Goal: Contribute content: Add original content to the website for others to see

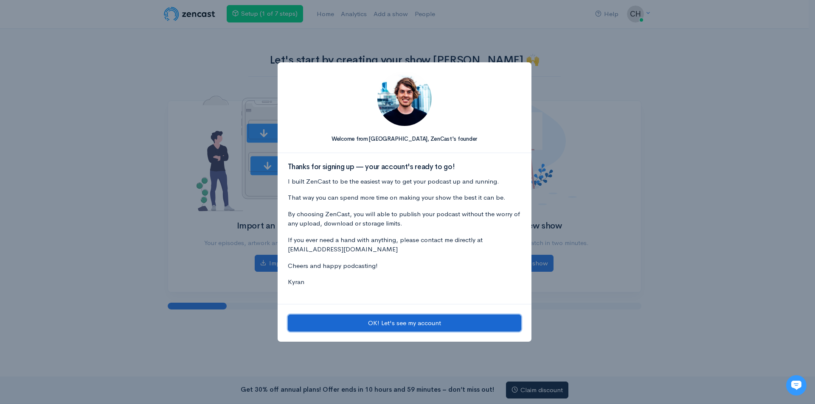
click at [402, 323] on button "OK! Let's see my account" at bounding box center [404, 323] width 233 height 17
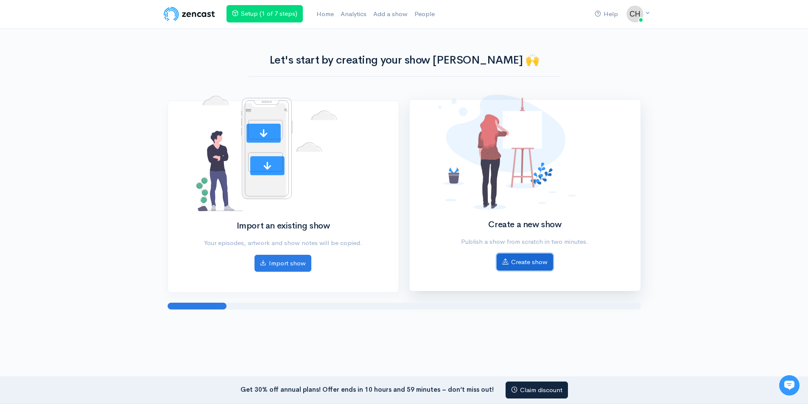
click at [528, 266] on link "Create show" at bounding box center [525, 262] width 56 height 17
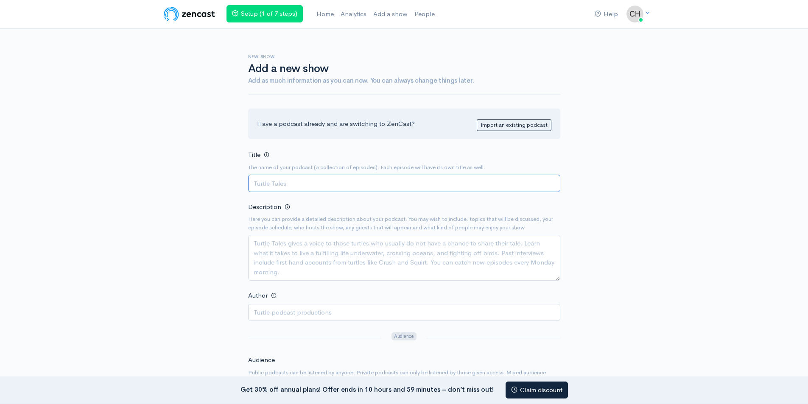
click at [276, 184] on input "Title" at bounding box center [404, 183] width 312 height 17
paste input "超越賠率：體育和彩票"
type input "超越賠率：體育和彩票"
click at [292, 243] on textarea "Description" at bounding box center [404, 258] width 312 height 46
paste textarea "理性與熱情之間是一檔探索AT99、數據分析與體育投注文化的深度節目。每一集，我們從拳願賽事到全球世界杯，討論玩運彩背後的策略、風險與心理。AT99主張用專業數…"
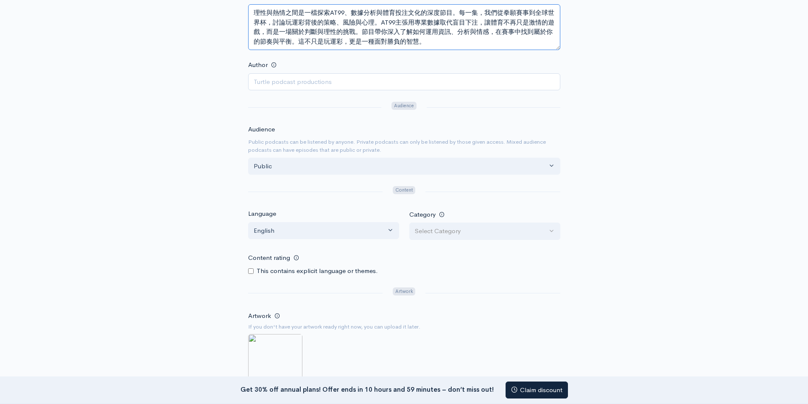
scroll to position [212, 0]
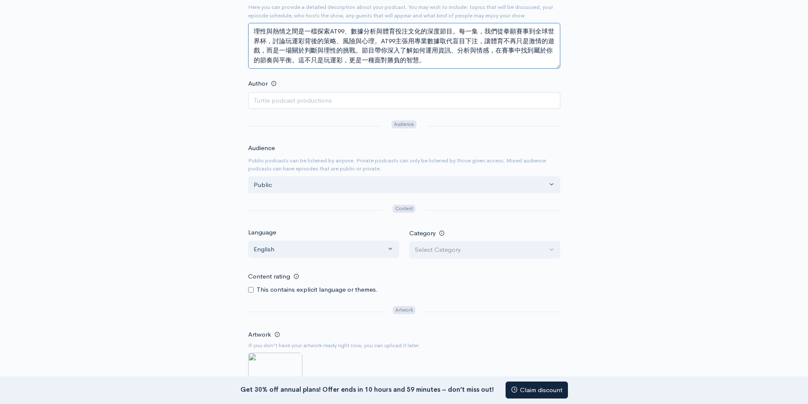
type textarea "理性與熱情之間是一檔探索AT99、數據分析與體育投注文化的深度節目。每一集，我們從拳願賽事到全球世界杯，討論玩運彩背後的策略、風險與心理。AT99主張用專業數…"
click at [266, 98] on input "Author" at bounding box center [404, 100] width 312 height 17
paste input "[PERSON_NAME]"
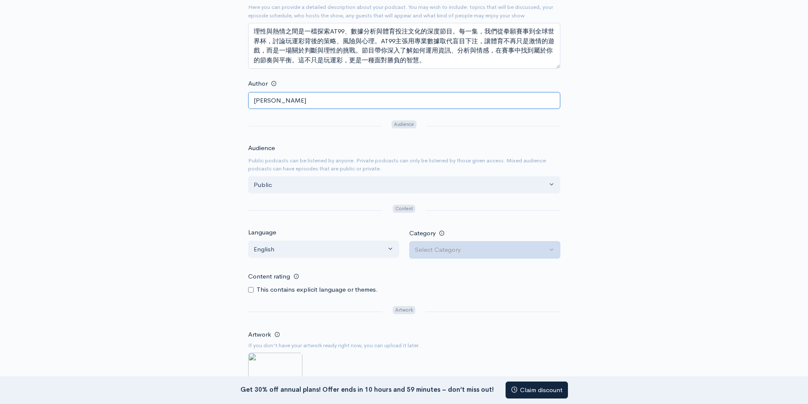
type input "[PERSON_NAME]"
click at [460, 252] on div "Select Category" at bounding box center [481, 250] width 132 height 10
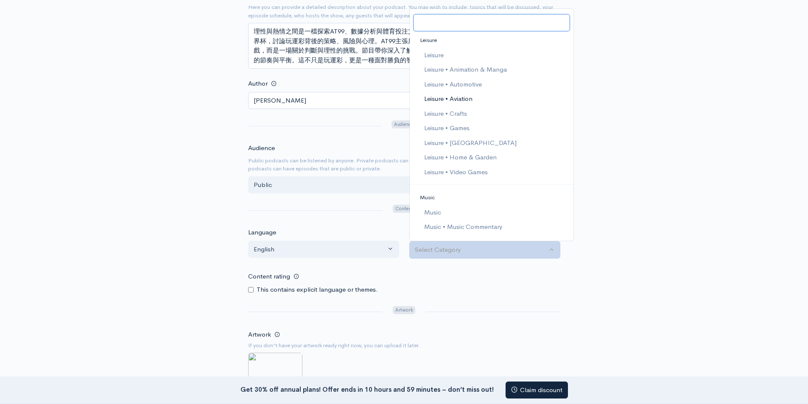
scroll to position [849, 0]
click at [469, 143] on span "Leisure • Games" at bounding box center [446, 143] width 45 height 10
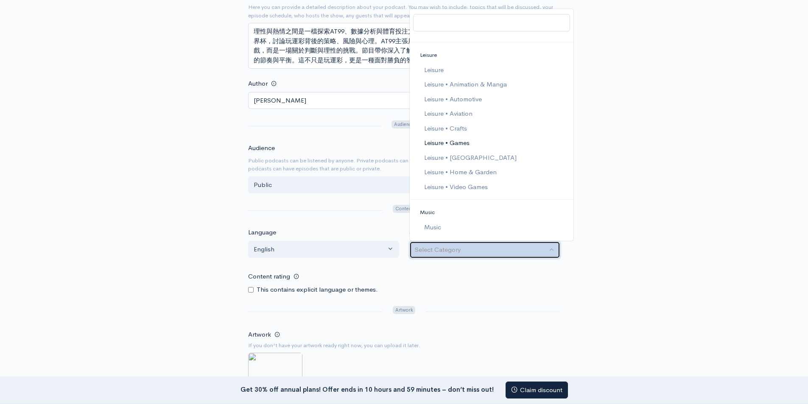
select select "Leisure > Games"
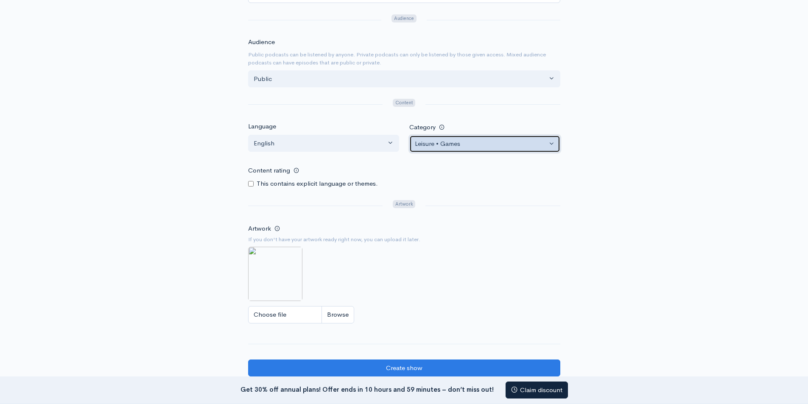
scroll to position [382, 0]
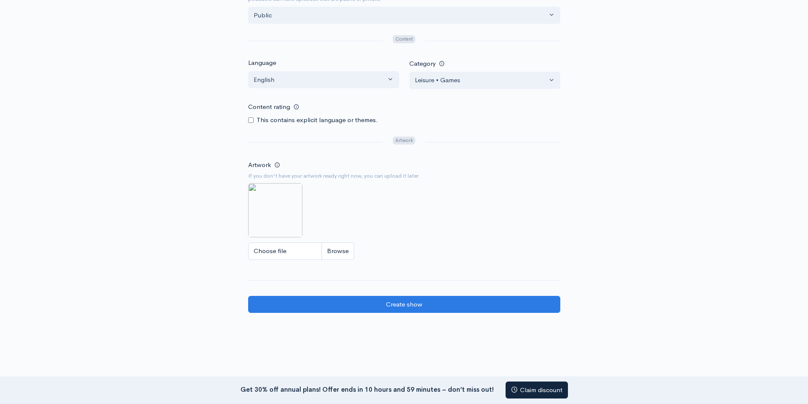
click at [281, 251] on input "Choose file" at bounding box center [301, 251] width 106 height 17
type input "C:\fakepath\Beyond the Odds Sports and Lottery.png"
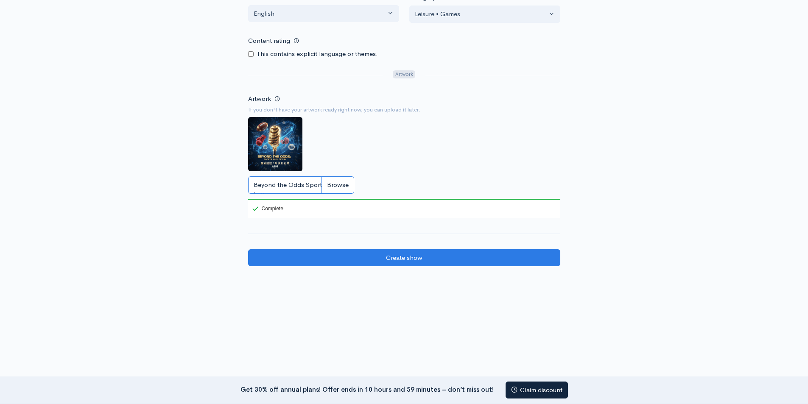
scroll to position [461, 0]
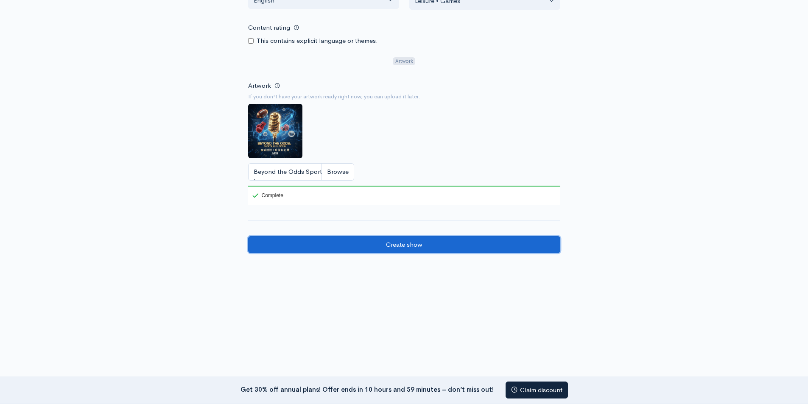
click at [392, 246] on input "Create show" at bounding box center [404, 244] width 312 height 17
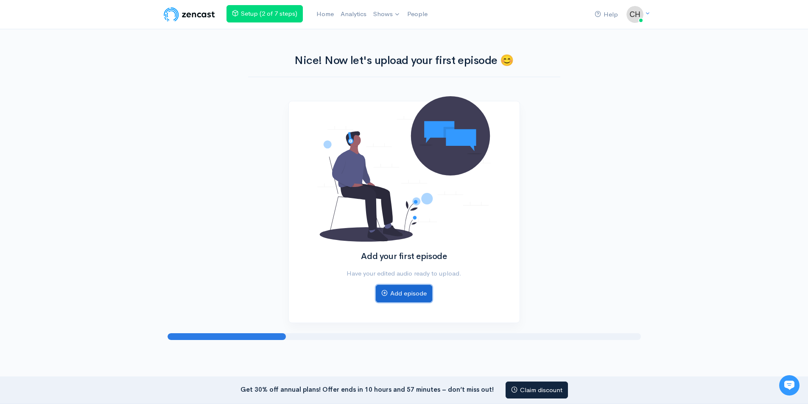
click at [404, 296] on link "Add episode" at bounding box center [404, 293] width 56 height 17
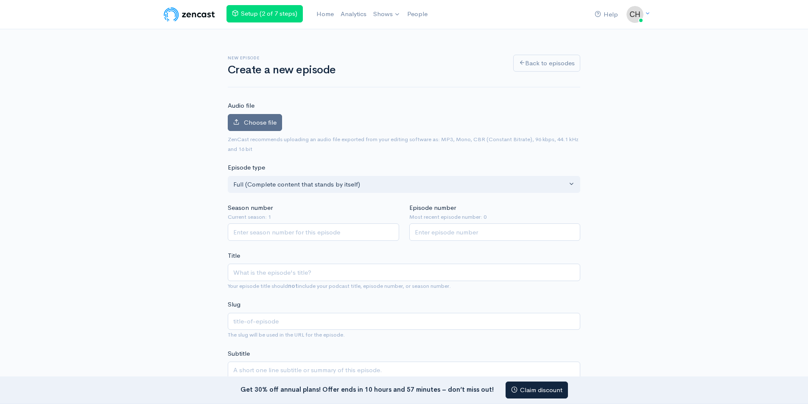
click at [253, 124] on span "Choose file" at bounding box center [260, 122] width 33 height 8
click at [0, 0] on input "Choose file" at bounding box center [0, 0] width 0 height 0
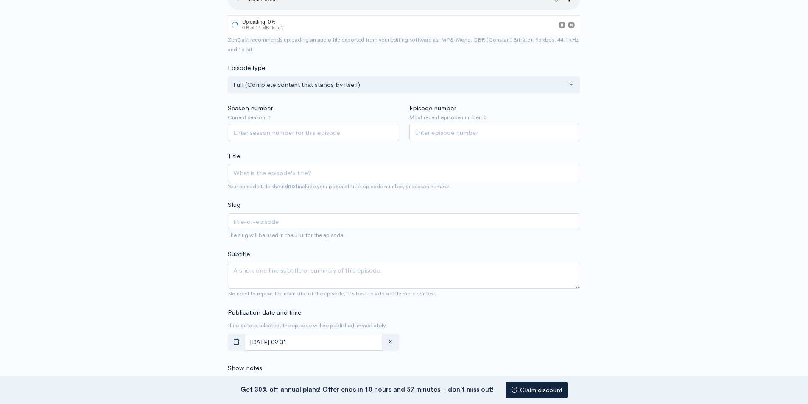
scroll to position [127, 0]
click at [259, 132] on input "Season number" at bounding box center [313, 133] width 171 height 17
type input "1"
click at [429, 134] on input "1" at bounding box center [495, 133] width 171 height 17
type input "1"
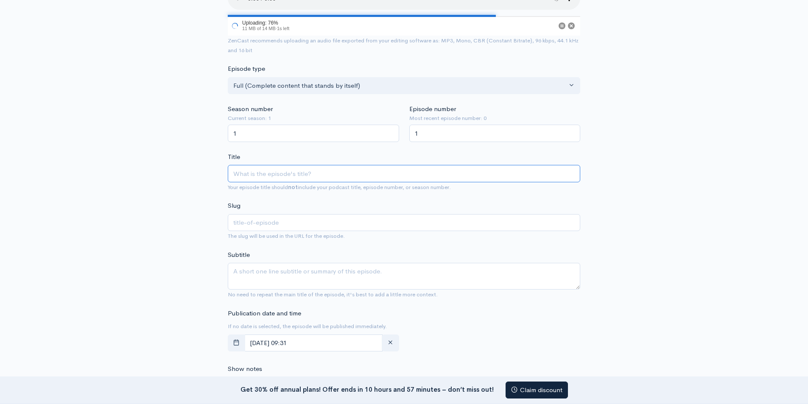
click at [267, 174] on input "Title" at bounding box center [404, 173] width 353 height 17
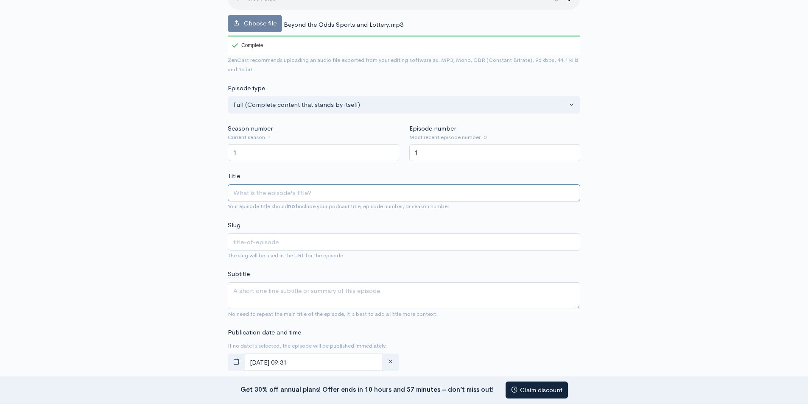
paste input "超越遊戲：運動彩票玩家"
type input "超越遊戲：運動彩票玩家"
click at [264, 191] on input "超越遊戲：運動彩票玩家" at bounding box center [404, 193] width 353 height 17
type input "ioi2hei2iumbiuaisu8mumbiwllew9qeelqoeoqewutg"
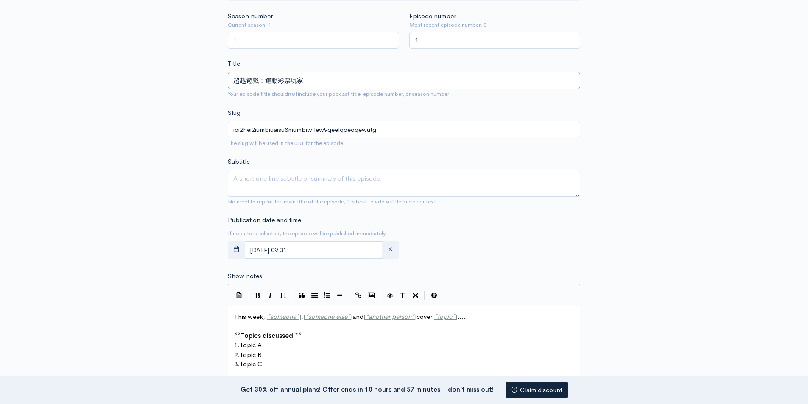
scroll to position [255, 0]
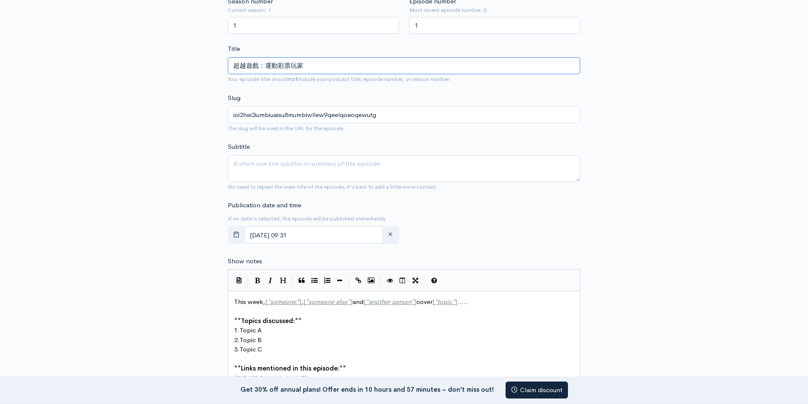
type input "超越遊戲：運動彩票玩家"
click at [301, 116] on input "ioi2hei2iumbiuaisu8mumbiwllew9qeelqoeoqewutg" at bounding box center [404, 114] width 353 height 17
paste input "Beyond the Game: Sports Lottery Players"
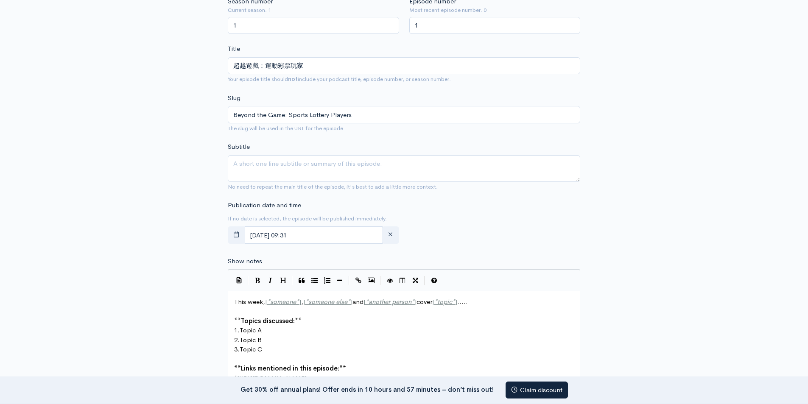
click at [307, 152] on div "Subtitle No need to repeat the main title of the episode, it's best to add a li…" at bounding box center [404, 166] width 353 height 49
click at [284, 114] on input "Beyond the Game: Sports Lottery Players" at bounding box center [404, 114] width 353 height 17
click at [286, 115] on input "Beyond the Game: Sports Lottery Players" at bounding box center [404, 114] width 353 height 17
type input "Beyond the Game Sports Lottery Players"
click at [359, 150] on div "Subtitle No need to repeat the main title of the episode, it's best to add a li…" at bounding box center [404, 166] width 353 height 49
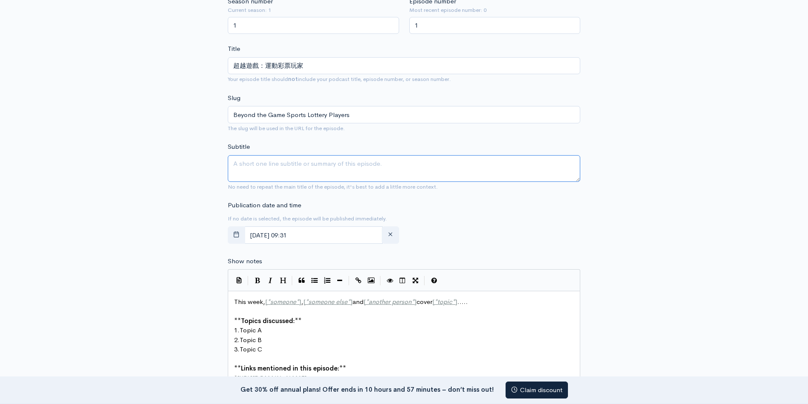
click at [284, 165] on textarea "Subtitle" at bounding box center [404, 168] width 353 height 27
click at [274, 199] on form "Audio file Choose file Beyond the Odds Sports and Lottery.mp3 100 Complete ZenC…" at bounding box center [404, 275] width 353 height 859
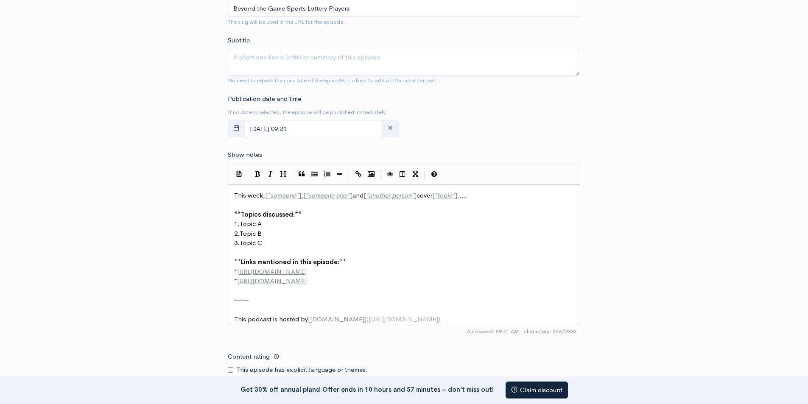
scroll to position [382, 0]
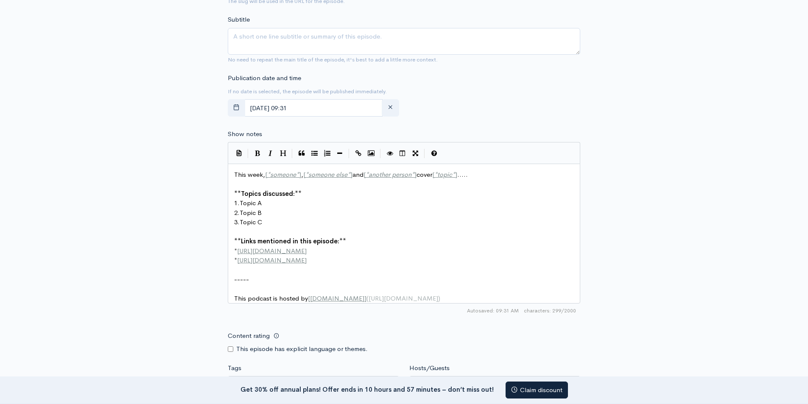
click at [295, 209] on pre "2. Topic B" at bounding box center [408, 213] width 350 height 10
type textarea "This week, [*someone*], [*someone else*] and [*another person*] cover [*topic*]…"
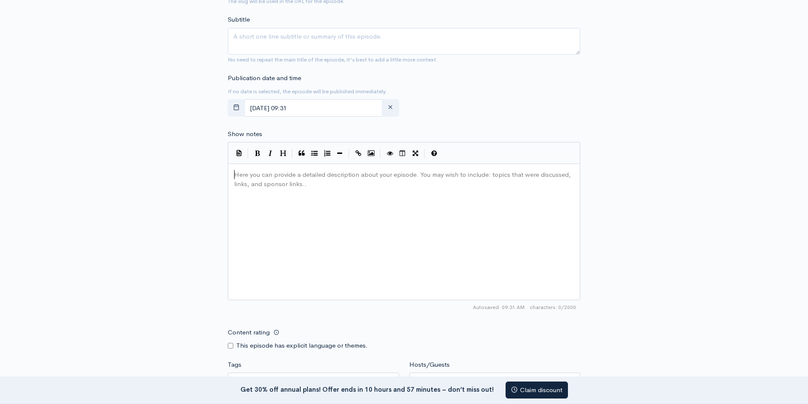
click at [282, 170] on pre "Here you can provide a detailed description about your episode. You may wish to…" at bounding box center [408, 170] width 350 height 0
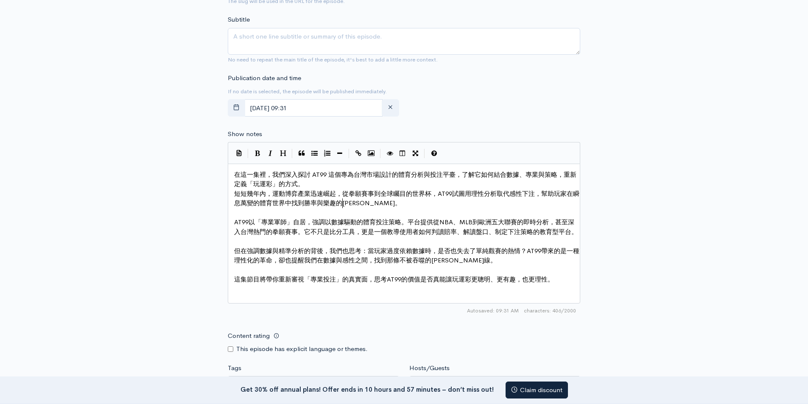
click at [343, 205] on span "短短幾年內，運動博弈產業迅速崛起，從拳願賽事到全球矚目的世界杯，AT99試圖用理性分析取代感性下注，幫助玩家在瞬息萬變的體育世界中找到勝率與樂趣的平衡。" at bounding box center [406, 199] width 345 height 18
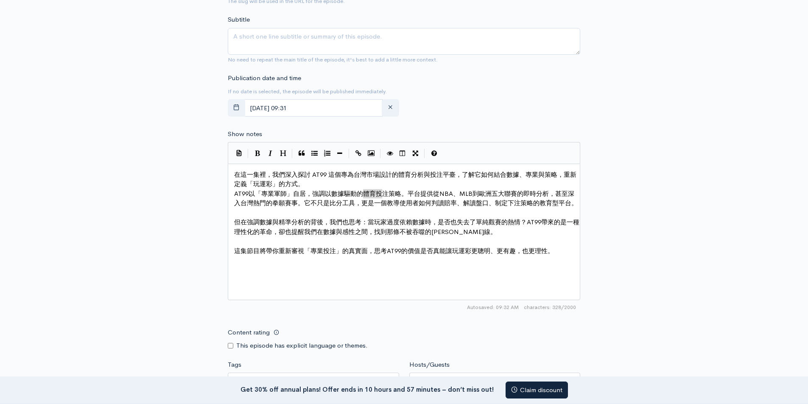
type textarea "體育投注"
drag, startPoint x: 363, startPoint y: 194, endPoint x: 389, endPoint y: 192, distance: 25.5
click at [361, 151] on icon "Create Link" at bounding box center [359, 153] width 6 height 6
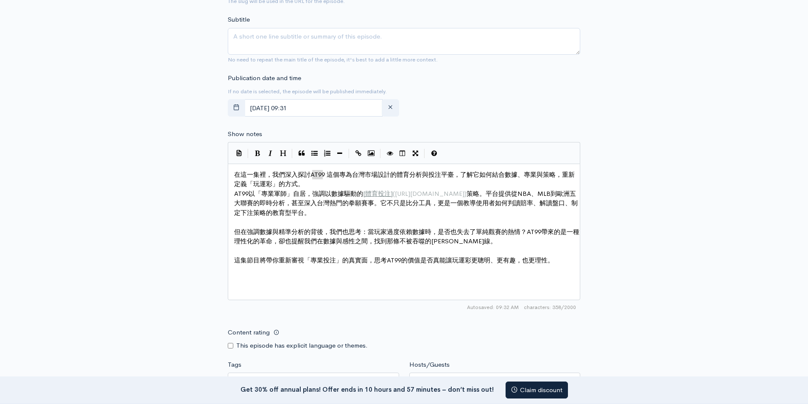
type textarea "AT99"
drag, startPoint x: 313, startPoint y: 175, endPoint x: 325, endPoint y: 174, distance: 12.3
click at [359, 150] on icon "Create Link" at bounding box center [359, 153] width 6 height 6
click at [351, 266] on pre "​" at bounding box center [408, 271] width 350 height 10
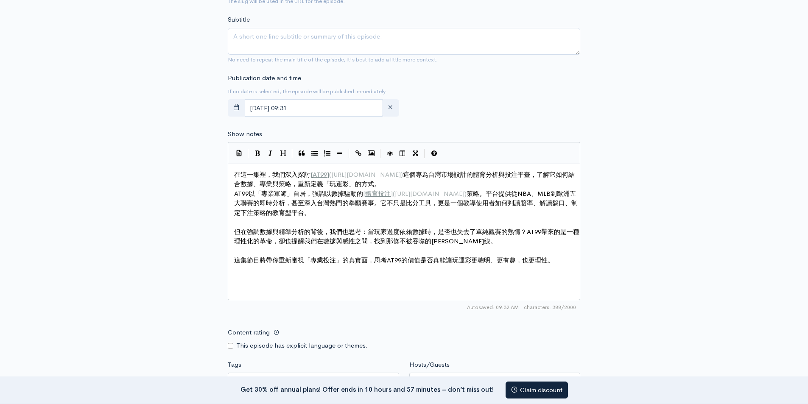
click at [334, 255] on pre "​" at bounding box center [408, 252] width 350 height 10
click at [311, 277] on div "x 在這一集裡，我們深入探討 [ AT99 ] ( https://www.at99sport.com/ ) 這個專為台灣市場設計的體育分析與投注平臺，了解它…" at bounding box center [415, 242] width 365 height 149
type textarea "拳願"
drag, startPoint x: 369, startPoint y: 203, endPoint x: 379, endPoint y: 204, distance: 9.8
click at [361, 156] on icon "Create Link" at bounding box center [359, 153] width 6 height 6
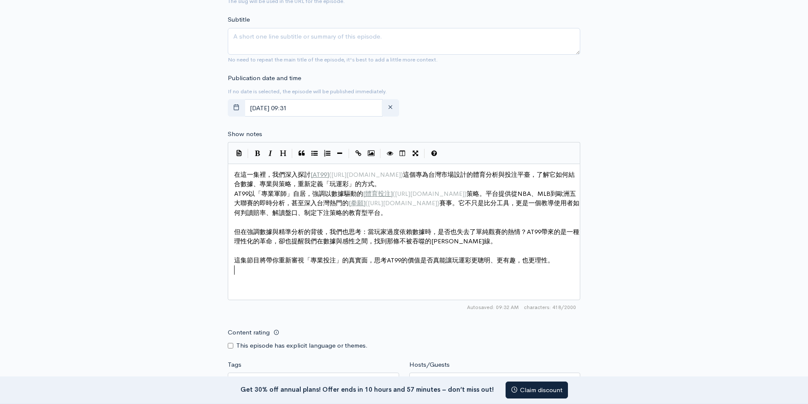
click at [317, 267] on pre "​" at bounding box center [408, 271] width 350 height 10
click at [366, 219] on pre "​" at bounding box center [408, 223] width 350 height 10
type textarea "玩運彩"
drag, startPoint x: 451, startPoint y: 263, endPoint x: 472, endPoint y: 260, distance: 21.1
click at [348, 184] on span "在這一集裡，我們深入探討 [ AT99 ] ( https://www.at99sport.com/ ) 這個專為台灣市場設計的體育分析與投注平臺，了解它如何…" at bounding box center [404, 180] width 341 height 18
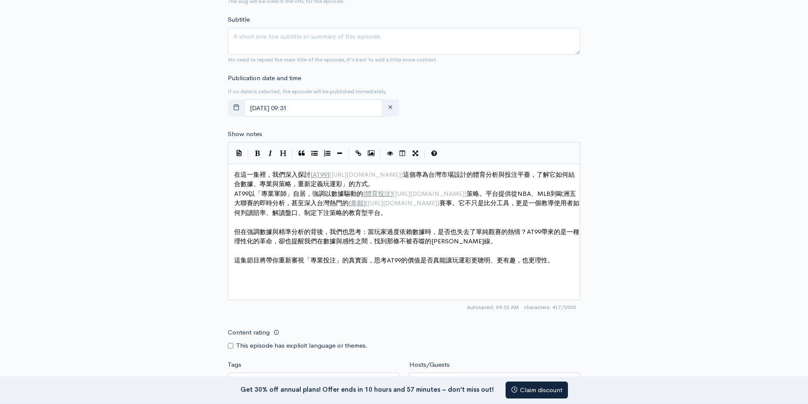
click at [365, 183] on span "在這一集裡，我們深入探討 [ AT99 ] ( https://www.at99sport.com/ ) 這個專為台灣市場設計的體育分析與投注平臺，了解它如何…" at bounding box center [404, 180] width 341 height 18
click at [259, 229] on span "但在強調數據與精準分析的背後，我們也思考：當玩家過度依賴數據時，是否也失去了單純觀賽的熱情？AT99帶來的是一種理性化的革命，卻也提醒我們在數據與感性之間，找…" at bounding box center [406, 237] width 345 height 18
type textarea "玩運彩"
drag, startPoint x: 343, startPoint y: 185, endPoint x: 361, endPoint y: 183, distance: 17.9
click at [360, 153] on icon "Create Link" at bounding box center [359, 153] width 6 height 6
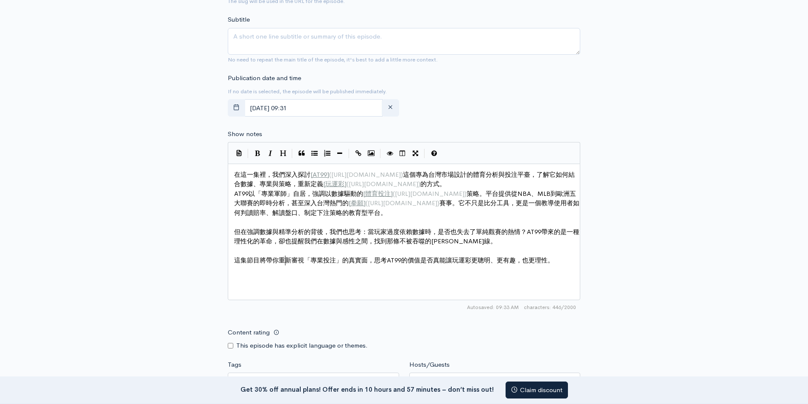
click at [285, 263] on span "這集節目將帶你重新審視「專業投注」的真實面，思考AT99的價值是否真能讓玩運彩更聰明、更有趣，也更理性。" at bounding box center [394, 260] width 320 height 8
click at [275, 274] on pre "​" at bounding box center [408, 271] width 350 height 10
click at [318, 194] on span "AT99以「專業軍師」自居，強調以數據驅動的 [ 體育投注 ] ( https://www.at99sport.com/ ) 策略。平台提供從NBA、MLB到…" at bounding box center [406, 203] width 345 height 27
click at [338, 260] on span "這集節目將帶你重新審視「專業投注」的真實面，思考AT99的價值是否真能讓玩運彩更聰明、更有趣，也更理性。" at bounding box center [394, 260] width 320 height 8
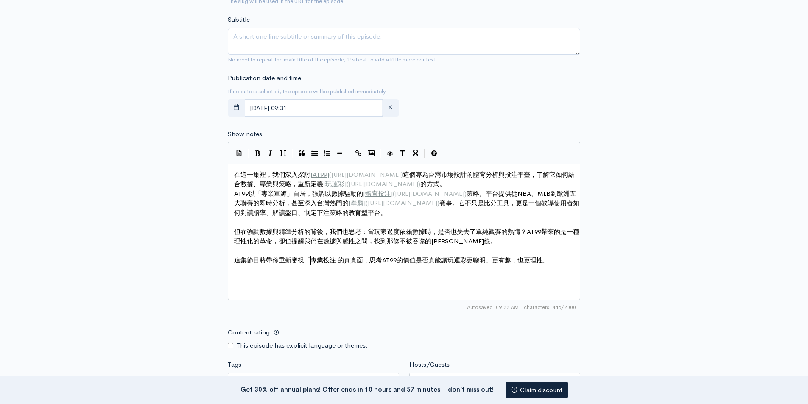
click at [310, 264] on span "這集節目將帶你重新審視「專業投注 的真實面，思考AT99的價值是否真能讓玩運彩更聰明、更有趣，也更理性。" at bounding box center [391, 260] width 315 height 8
click at [407, 282] on div "x 在這一集裡，我們深入探討 [ AT99 ] ( https://www.at99sport.com/ ) 這個專為台灣市場設計的體育分析與投注平臺，了解它…" at bounding box center [415, 242] width 365 height 149
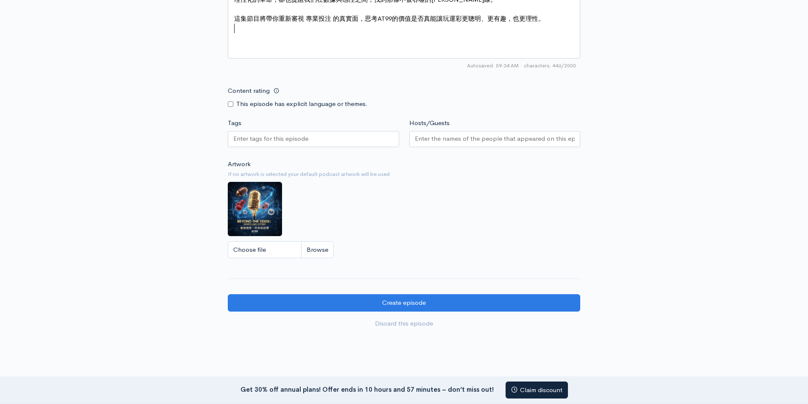
scroll to position [637, 0]
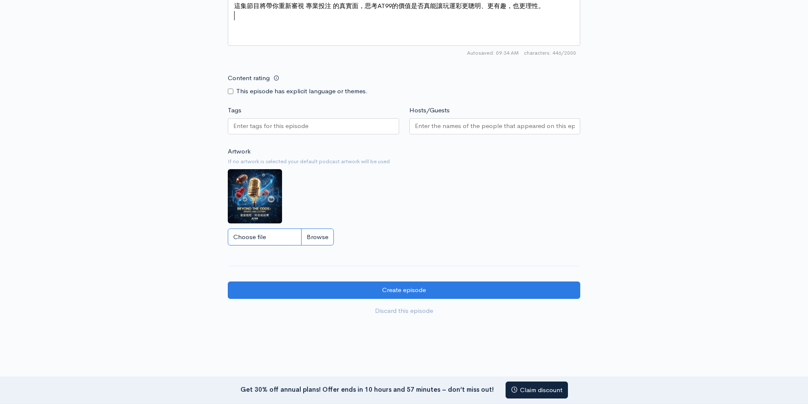
click at [257, 238] on input "Choose file" at bounding box center [281, 237] width 106 height 17
type input "C:\fakepath\_Beyond the Game Sports Lottery Players.png"
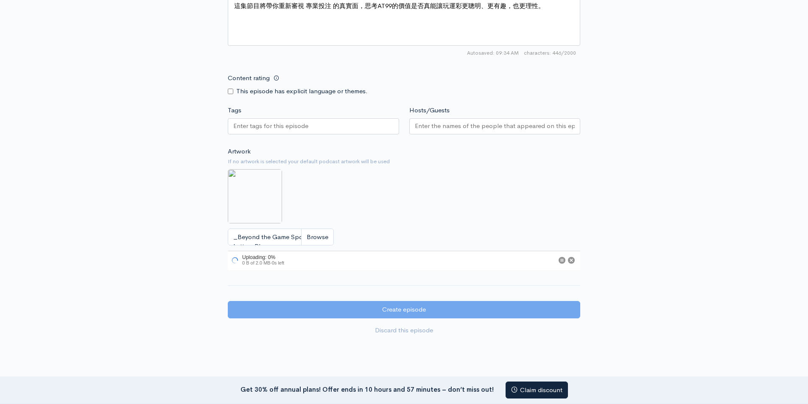
click at [437, 131] on div at bounding box center [495, 126] width 171 height 16
click at [383, 168] on div "Artwork If no artwork is selected your default podcast artwork will be used _Be…" at bounding box center [404, 209] width 353 height 124
paste input "[PERSON_NAME]"
type input "[PERSON_NAME]"
click at [427, 128] on div "[PERSON_NAME]" at bounding box center [495, 126] width 171 height 16
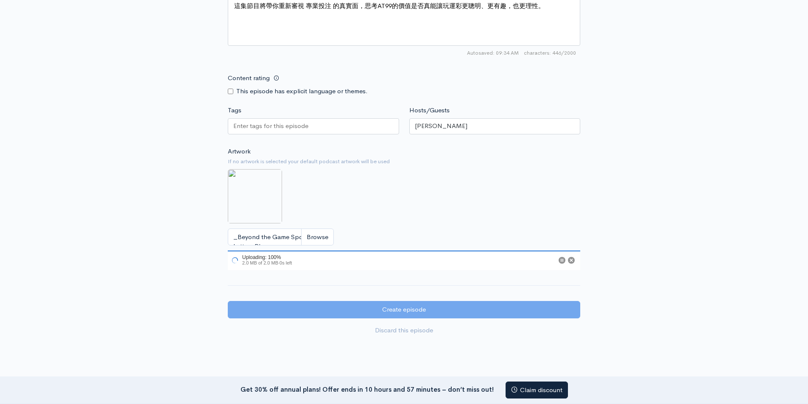
scroll to position [0, 0]
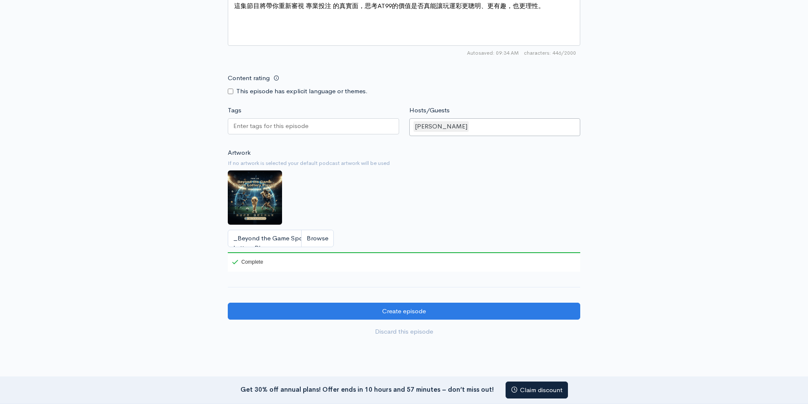
click at [291, 131] on div at bounding box center [313, 126] width 171 height 16
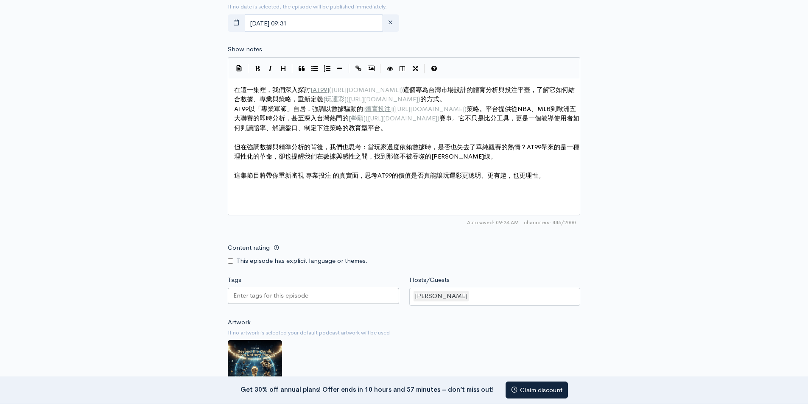
scroll to position [693, 0]
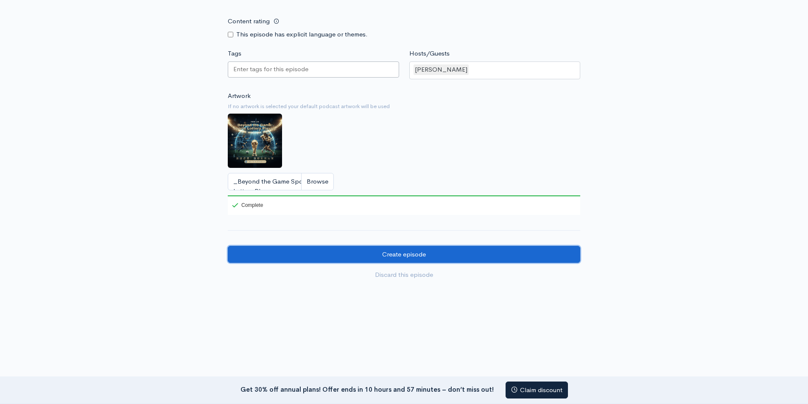
click at [402, 256] on input "Create episode" at bounding box center [404, 254] width 353 height 17
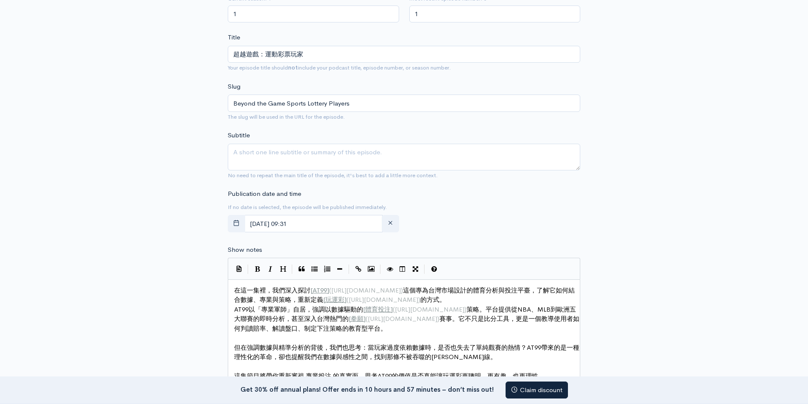
scroll to position [99, 0]
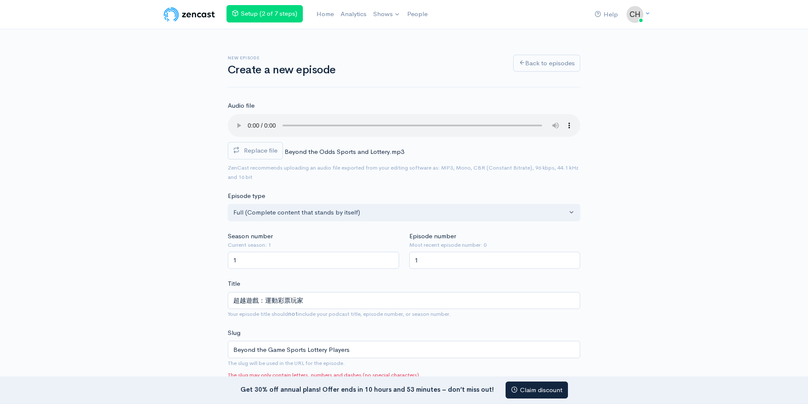
click at [235, 341] on input "Beyond the Game Sports Lottery Players" at bounding box center [404, 349] width 353 height 17
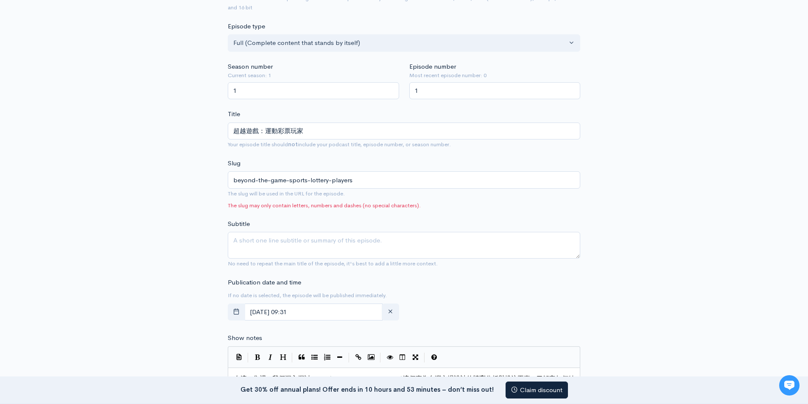
type input "beyond-the-game-sports-lottery-players"
click at [495, 213] on form "Audio file Replace file Beyond the Odds Sports and Lottery.mp3 0 ZenCast recomm…" at bounding box center [404, 355] width 353 height 849
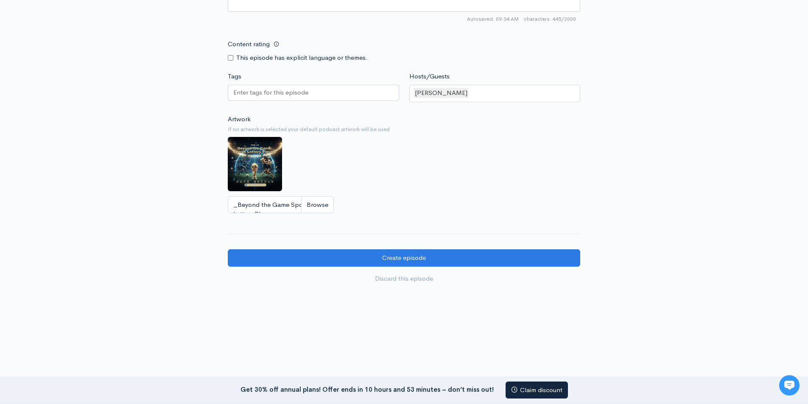
scroll to position [666, 0]
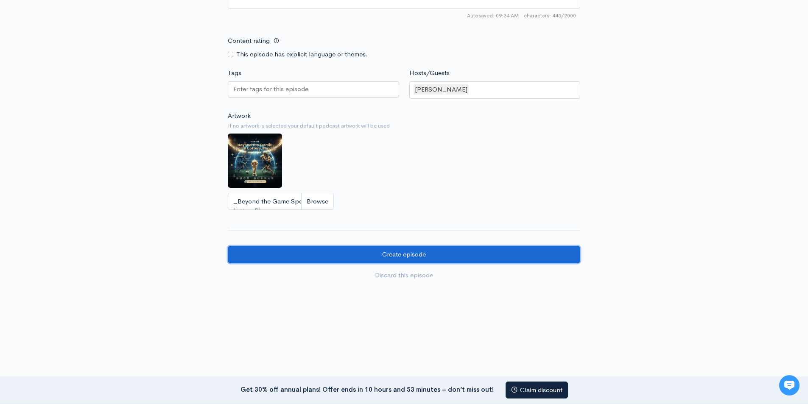
click at [418, 254] on input "Create episode" at bounding box center [404, 254] width 353 height 17
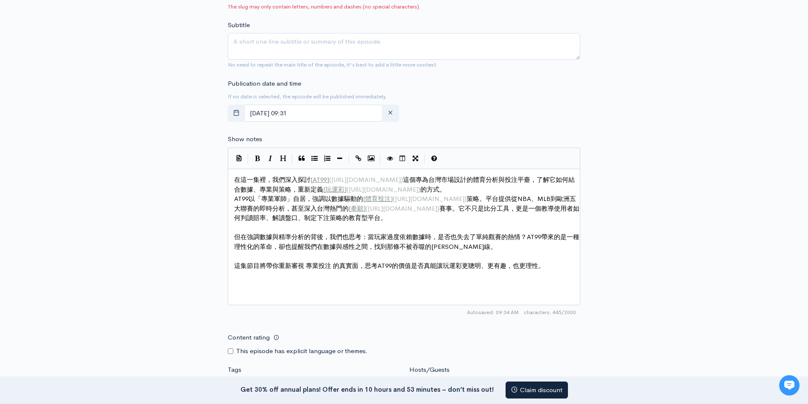
scroll to position [157, 0]
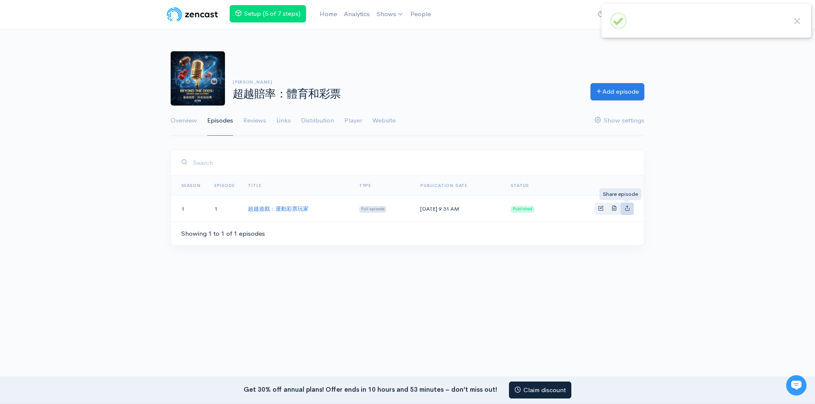
click at [629, 206] on icon "Basic example" at bounding box center [627, 208] width 6 height 6
type input "https://-4523429.zencast.website/episodes/beyond-the-game-sports-lottery-players"
type input "https://media.zencast.fm/-4523429/2a8e23e2-46b8-4939-816f-ecbf86c53d0a.mp3"
type input "<iframe src='https://share.zencast.fm/embed/episode/2a8e23e2-46b8-4939-816f-ecb…"
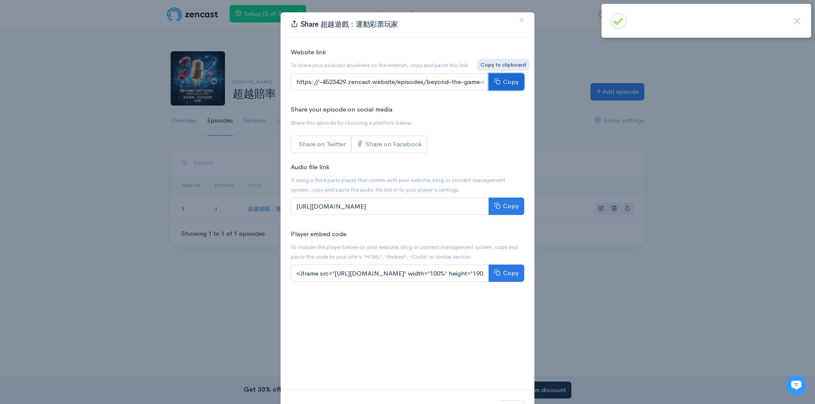
click at [503, 84] on button "Copy" at bounding box center [506, 81] width 36 height 17
